Goal: Find specific page/section: Find specific page/section

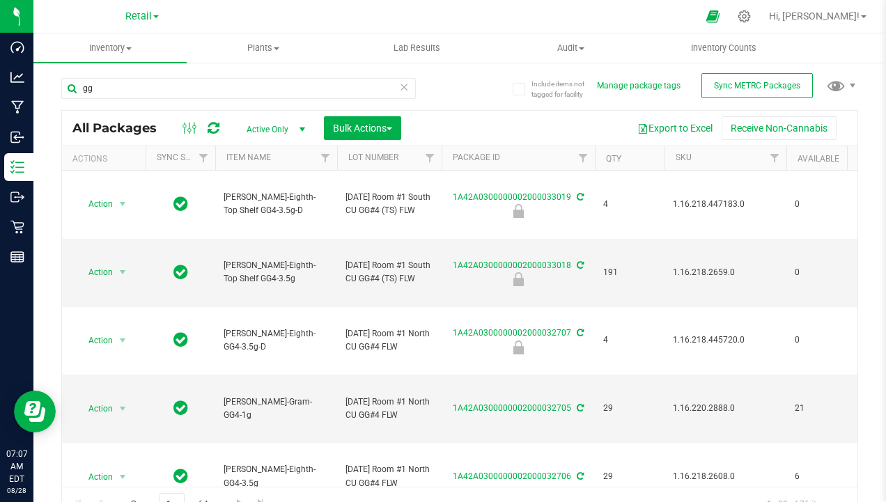
type input "g"
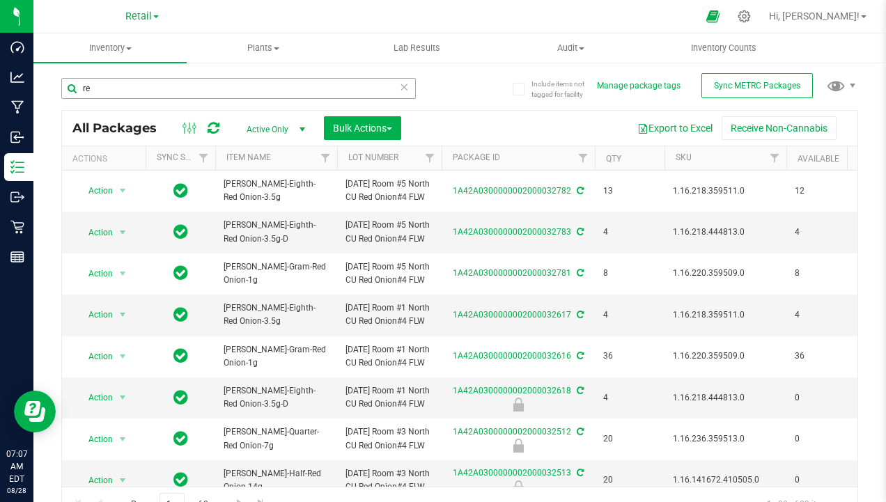
type input "r"
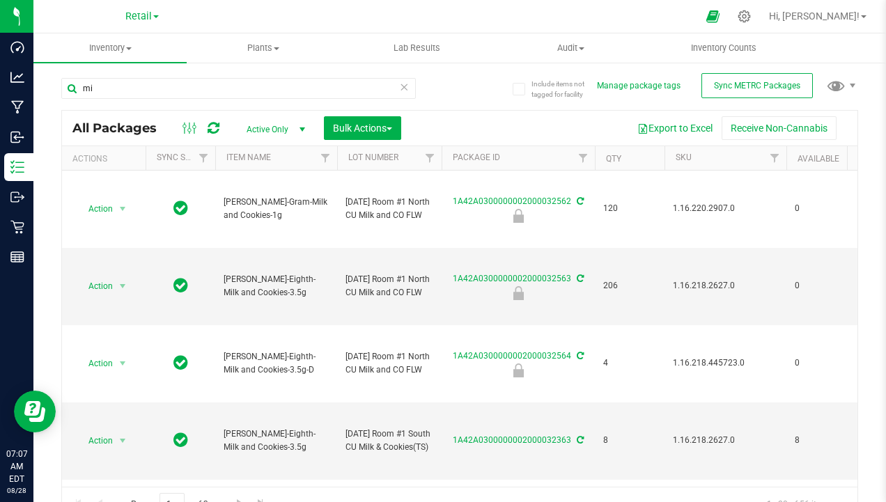
type input "m"
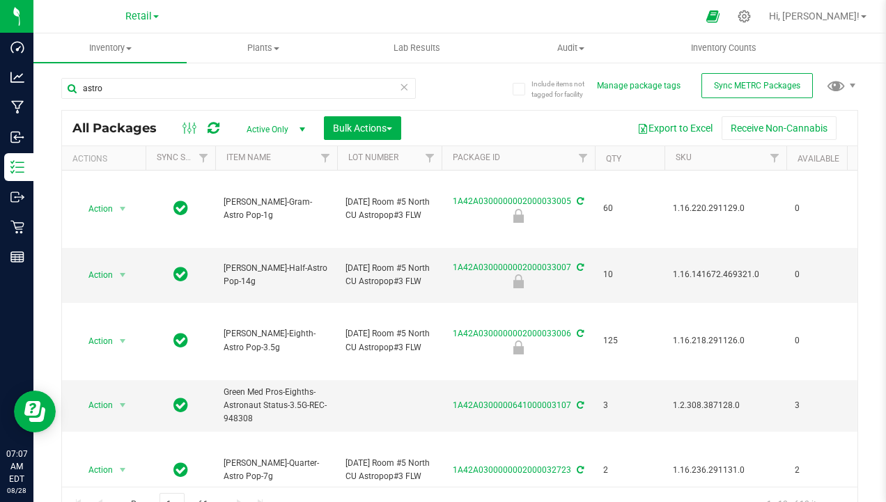
type input "astro"
